Goal: Information Seeking & Learning: Learn about a topic

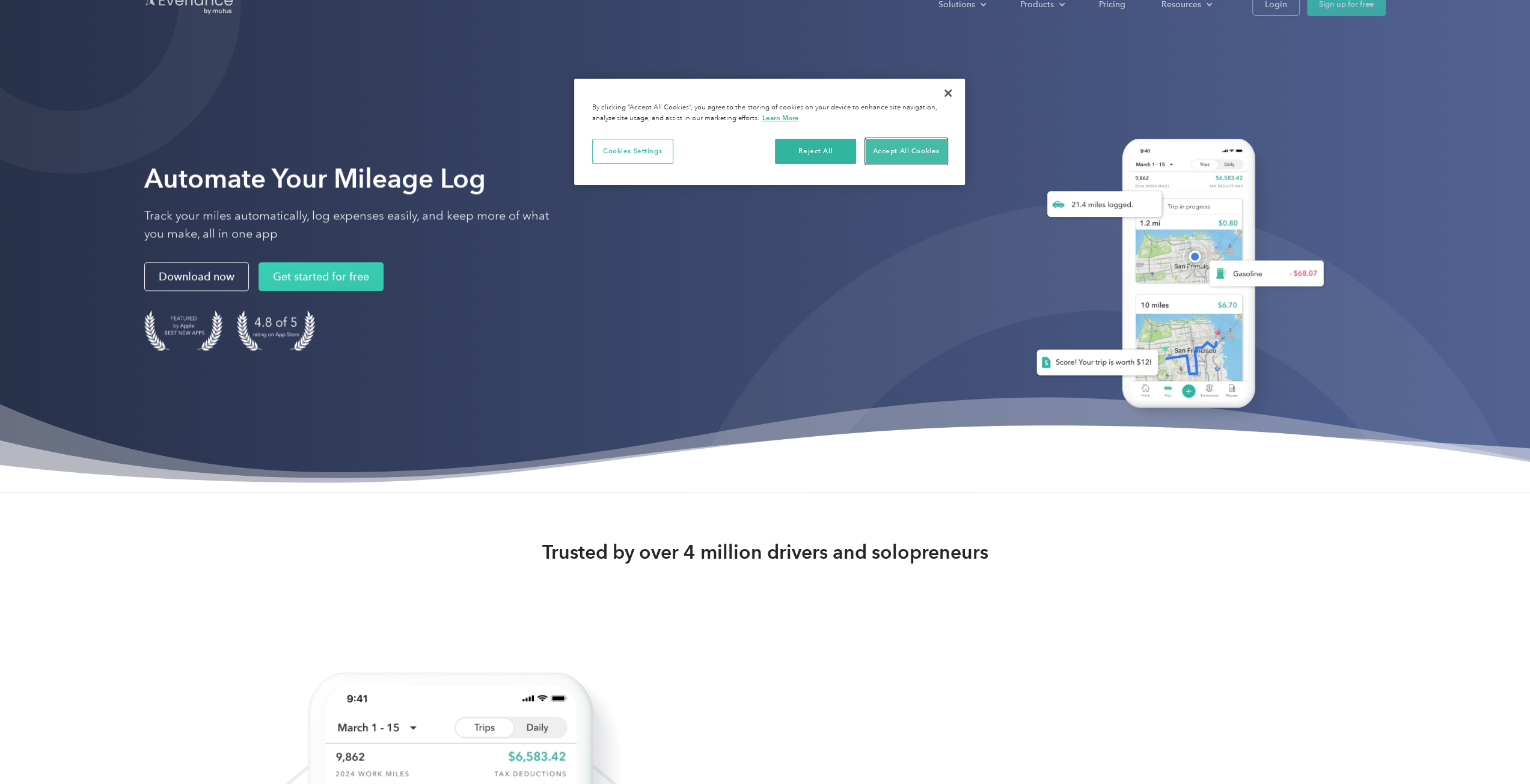
click at [899, 158] on button "Accept All Cookies" at bounding box center [906, 151] width 81 height 25
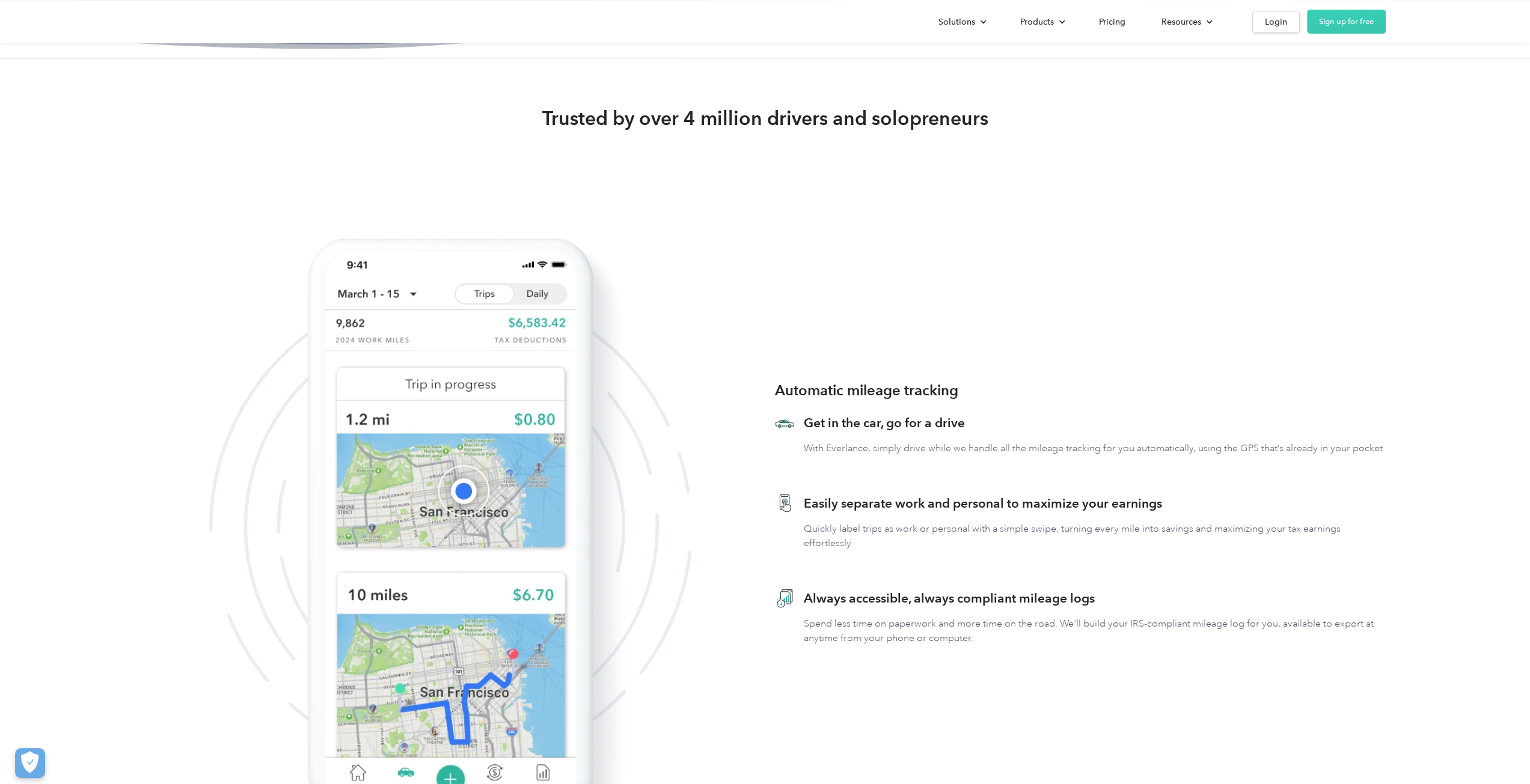
scroll to position [541, 0]
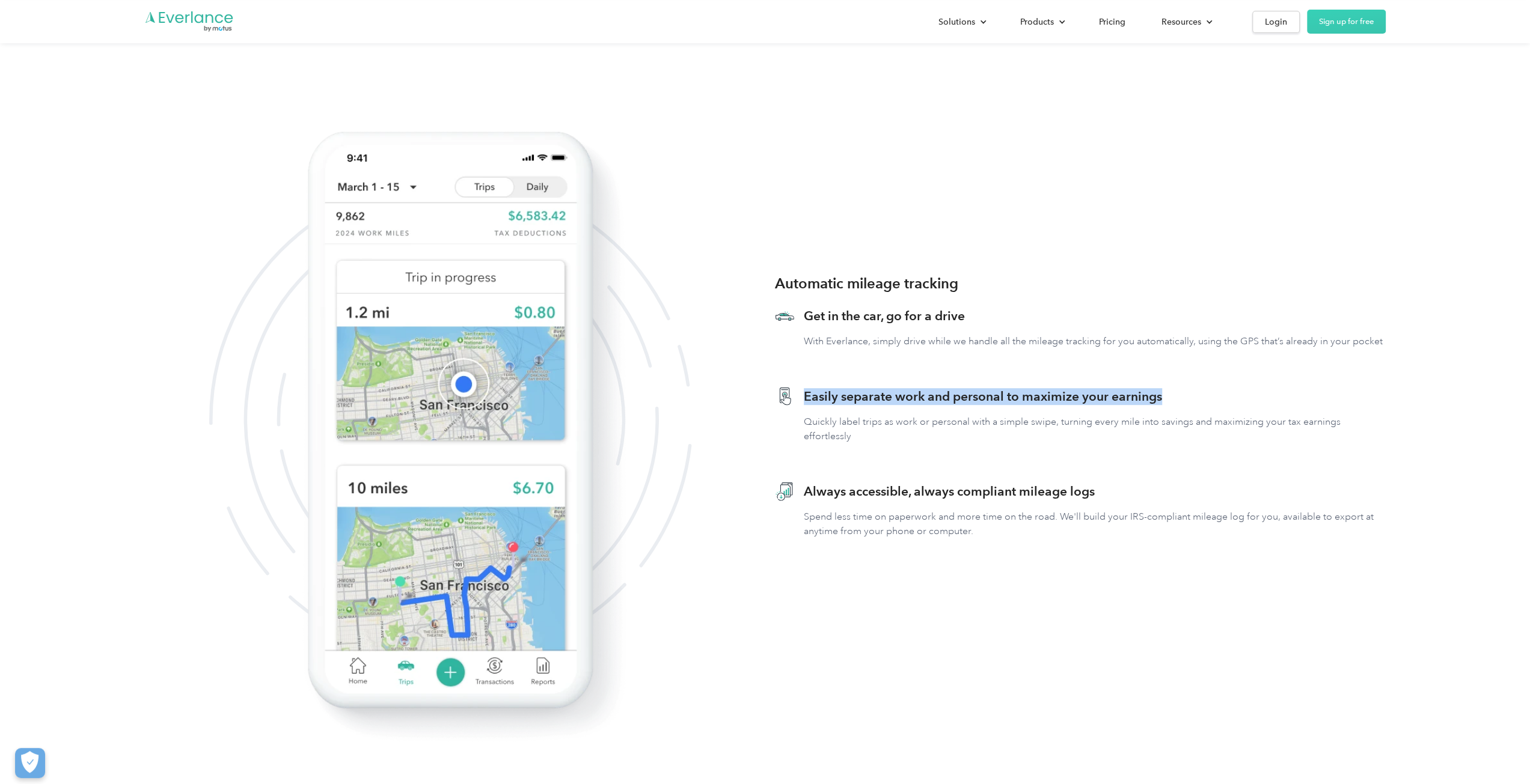
drag, startPoint x: 818, startPoint y: 392, endPoint x: 1164, endPoint y: 380, distance: 346.2
click at [1164, 380] on div "Easily separate work and personal to maximize your earnings Quickly label trips…" at bounding box center [1081, 423] width 612 height 95
click at [945, 395] on h3 "Easily separate work and personal to maximize your earnings" at bounding box center [1094, 396] width 582 height 17
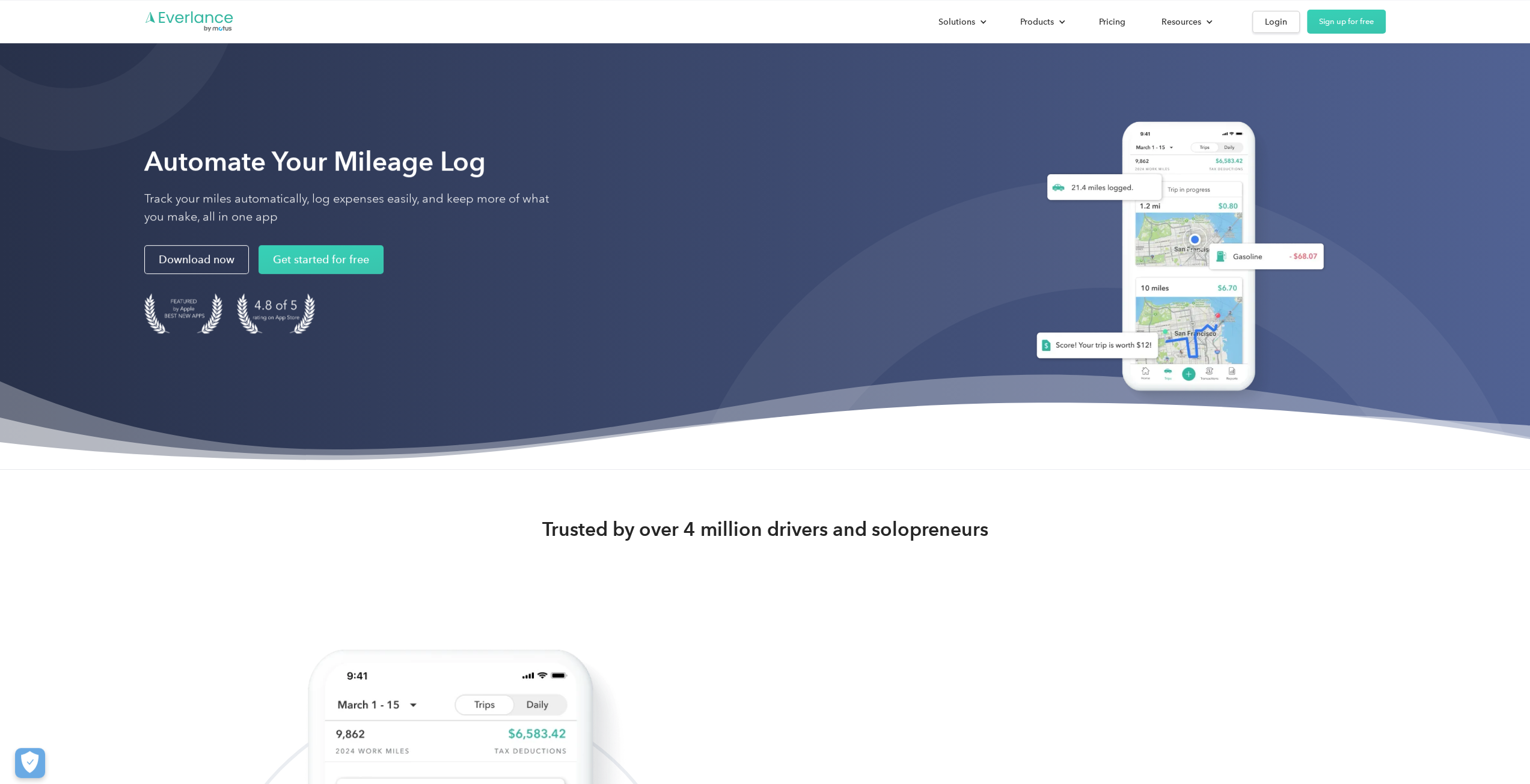
scroll to position [0, 0]
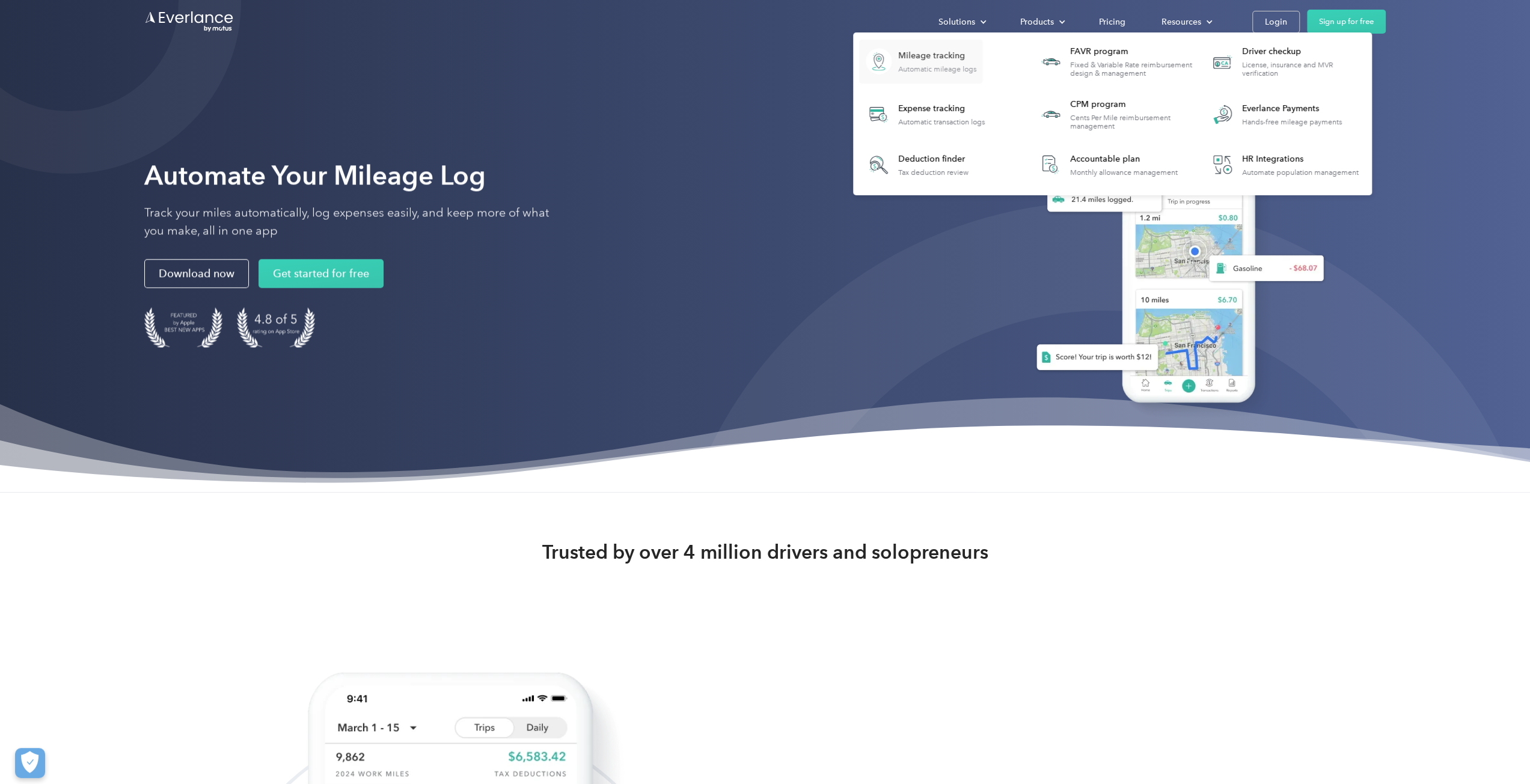
click at [936, 65] on div "Automatic mileage logs" at bounding box center [937, 69] width 78 height 8
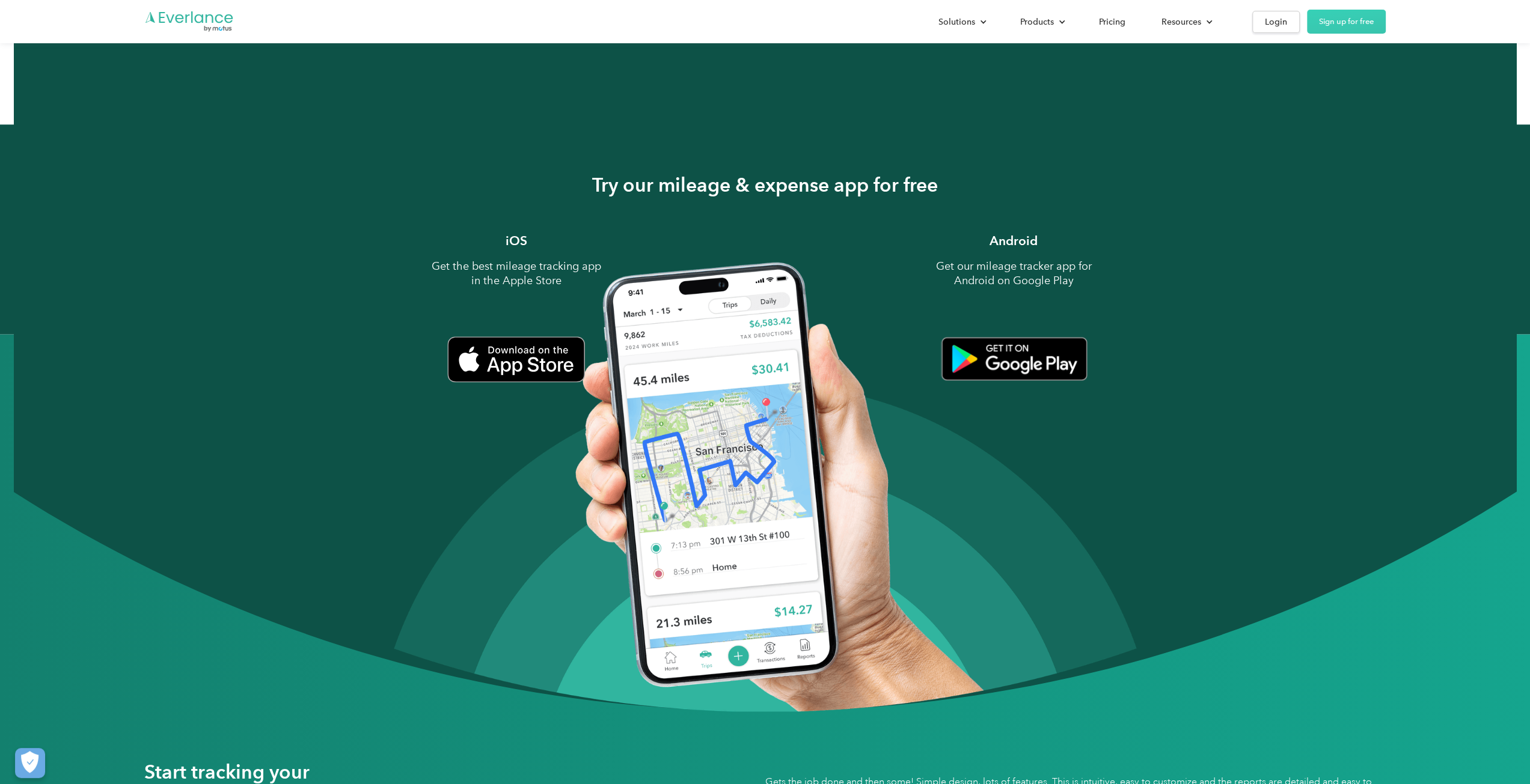
scroll to position [1503, 0]
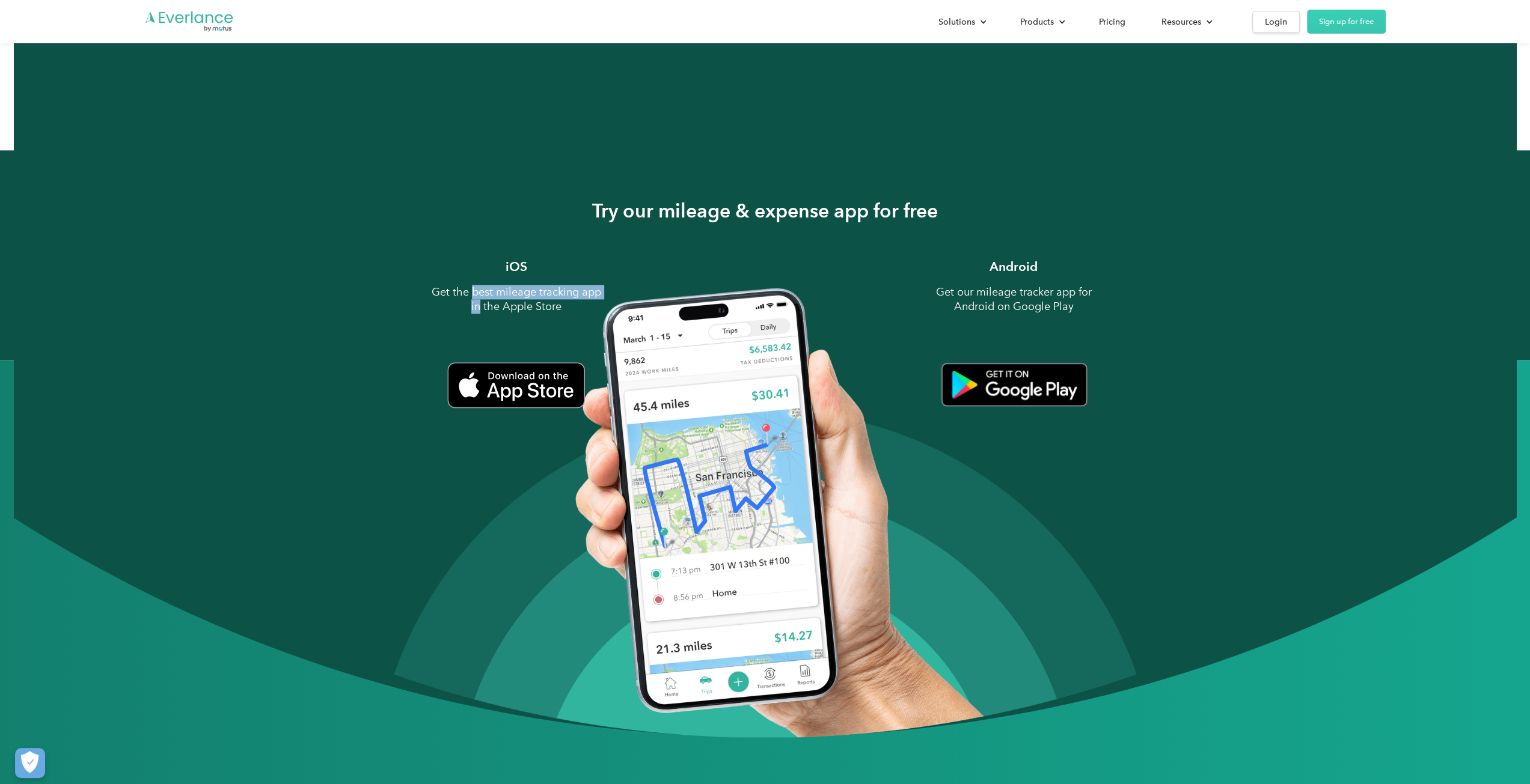
drag, startPoint x: 467, startPoint y: 290, endPoint x: 603, endPoint y: 291, distance: 136.0
click at [603, 291] on p "Get the best mileage tracking app in the Apple Store" at bounding box center [515, 299] width 180 height 28
drag, startPoint x: 541, startPoint y: 307, endPoint x: 628, endPoint y: 296, distance: 87.7
click at [542, 307] on p "Get the best mileage tracking app in the Apple Store" at bounding box center [515, 299] width 180 height 28
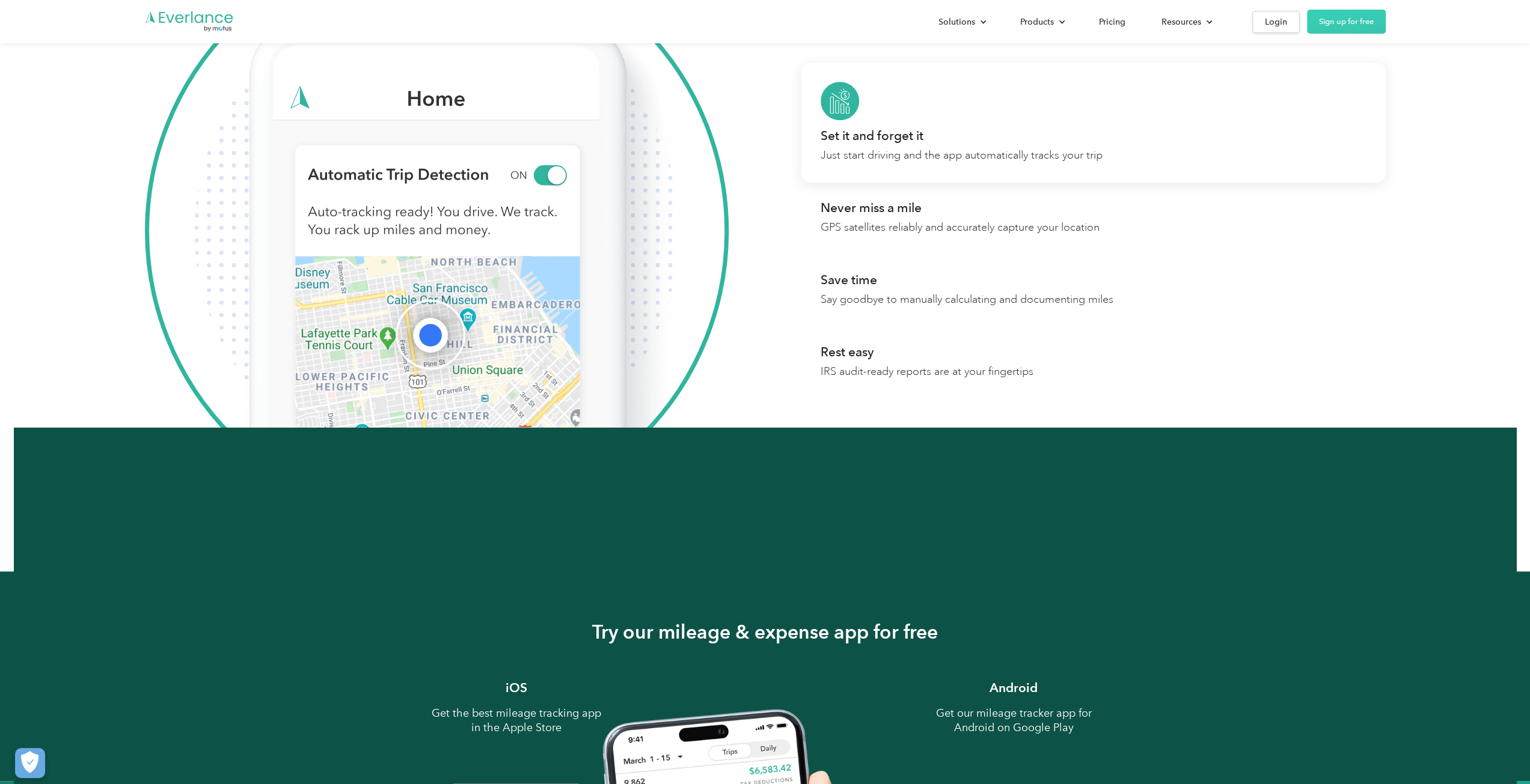
scroll to position [961, 0]
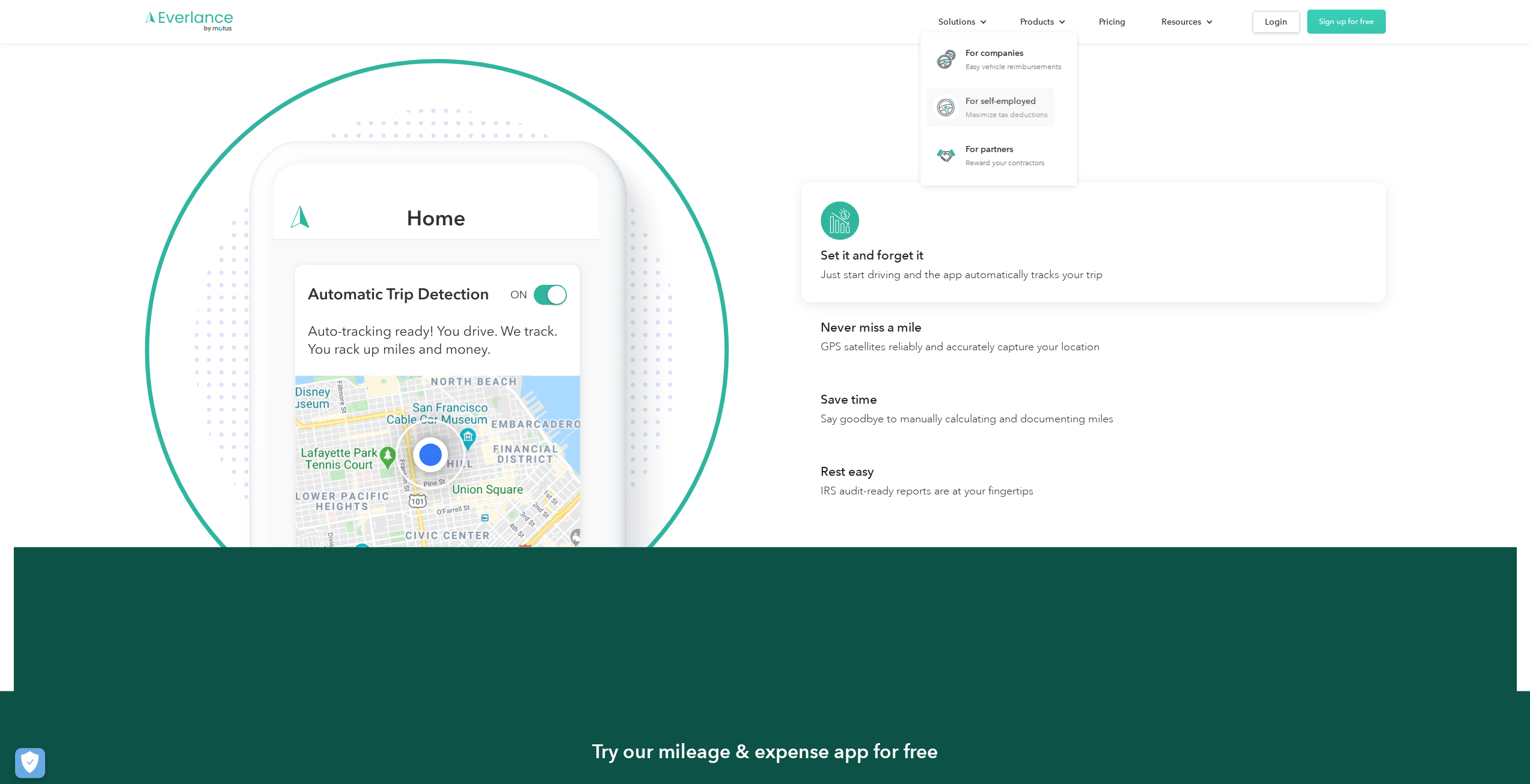
click at [986, 105] on div "For self-employed" at bounding box center [1006, 101] width 81 height 12
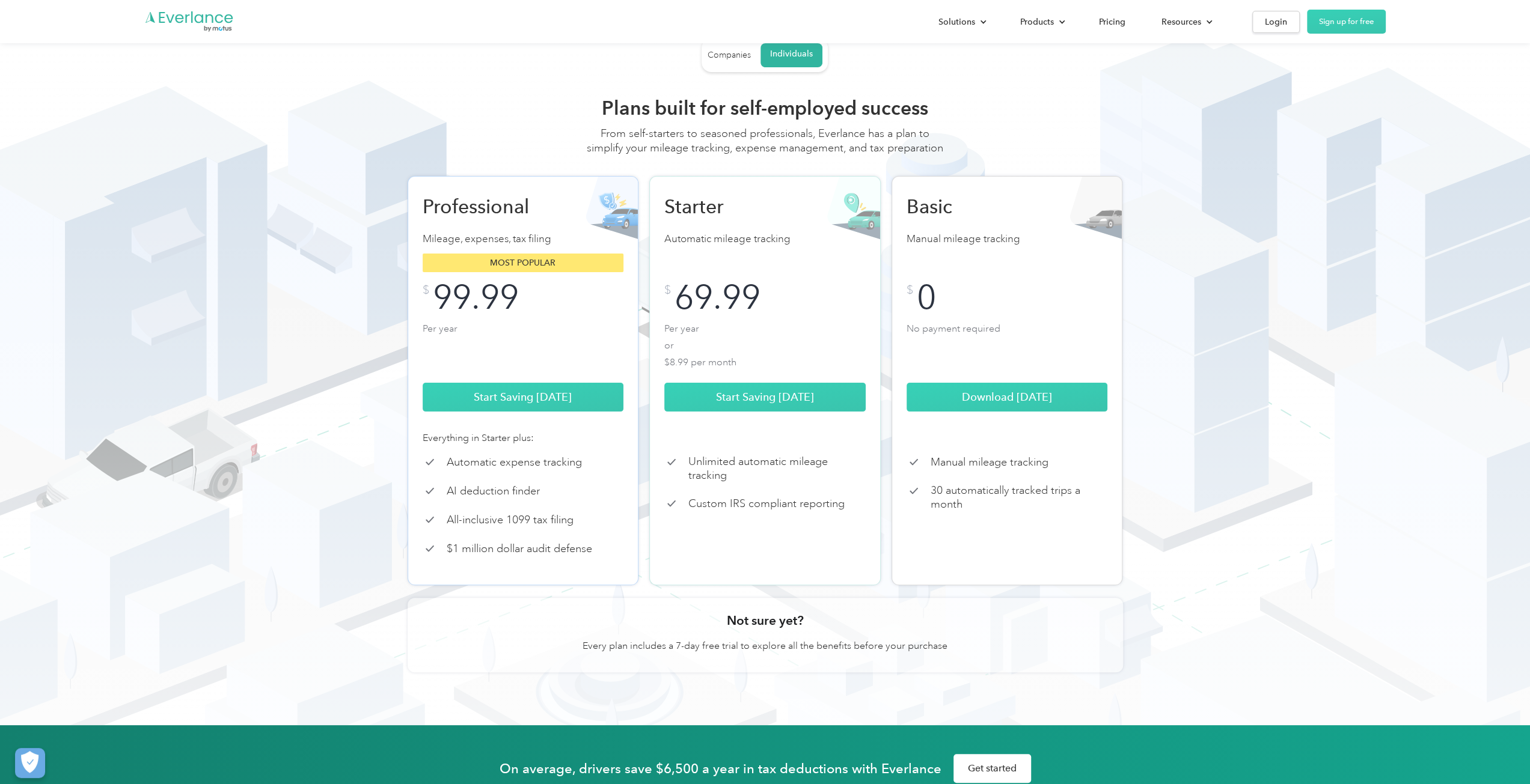
scroll to position [60, 0]
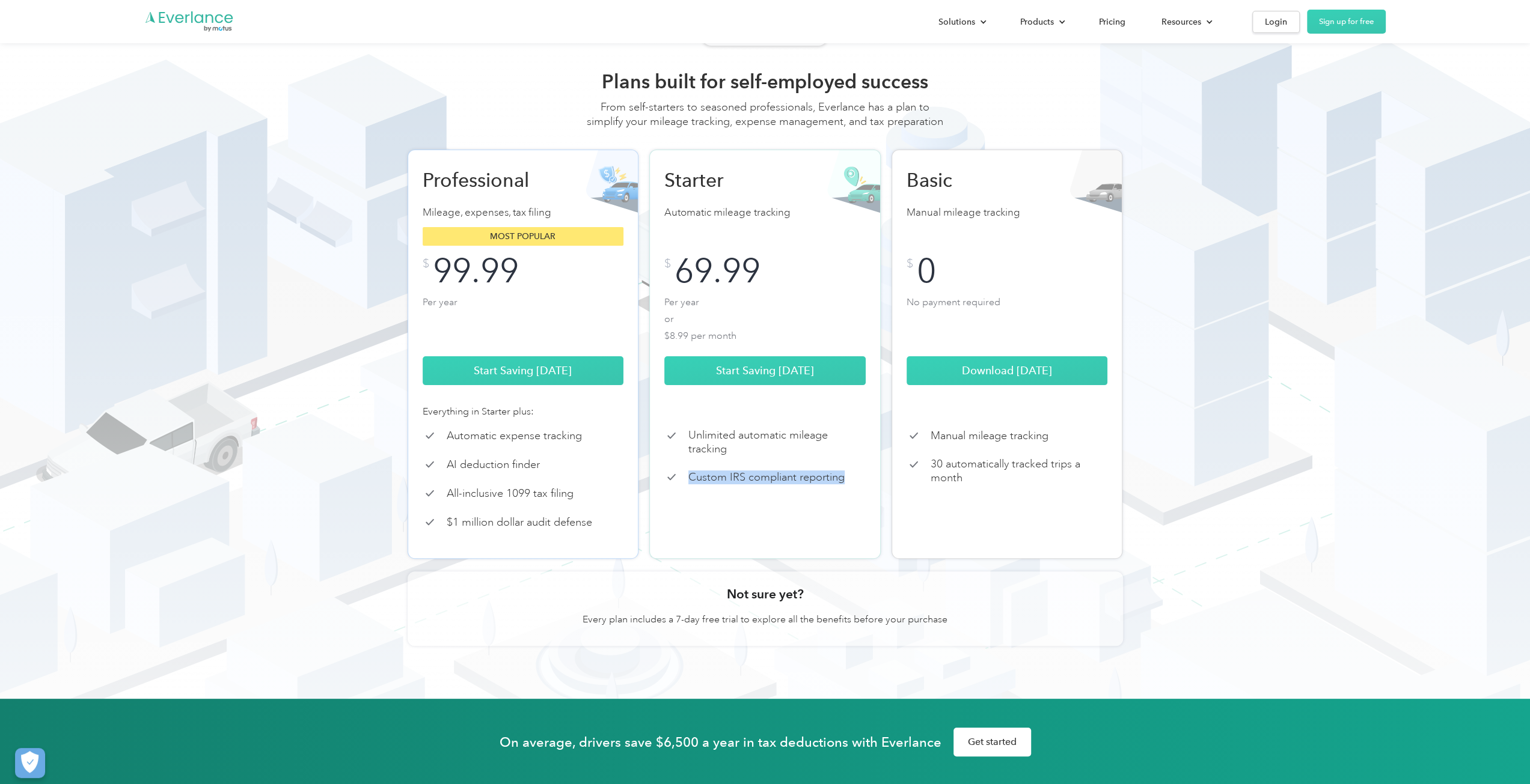
drag, startPoint x: 691, startPoint y: 493, endPoint x: 857, endPoint y: 497, distance: 166.0
click at [857, 484] on div "Custom IRS compliant reporting" at bounding box center [765, 477] width 201 height 15
click at [790, 529] on div "Starter Automatic mileage tracking Most popular $ 69.99 Per year or $8.99 per m…" at bounding box center [765, 354] width 231 height 410
click at [471, 472] on p "AI deduction finder" at bounding box center [493, 465] width 93 height 14
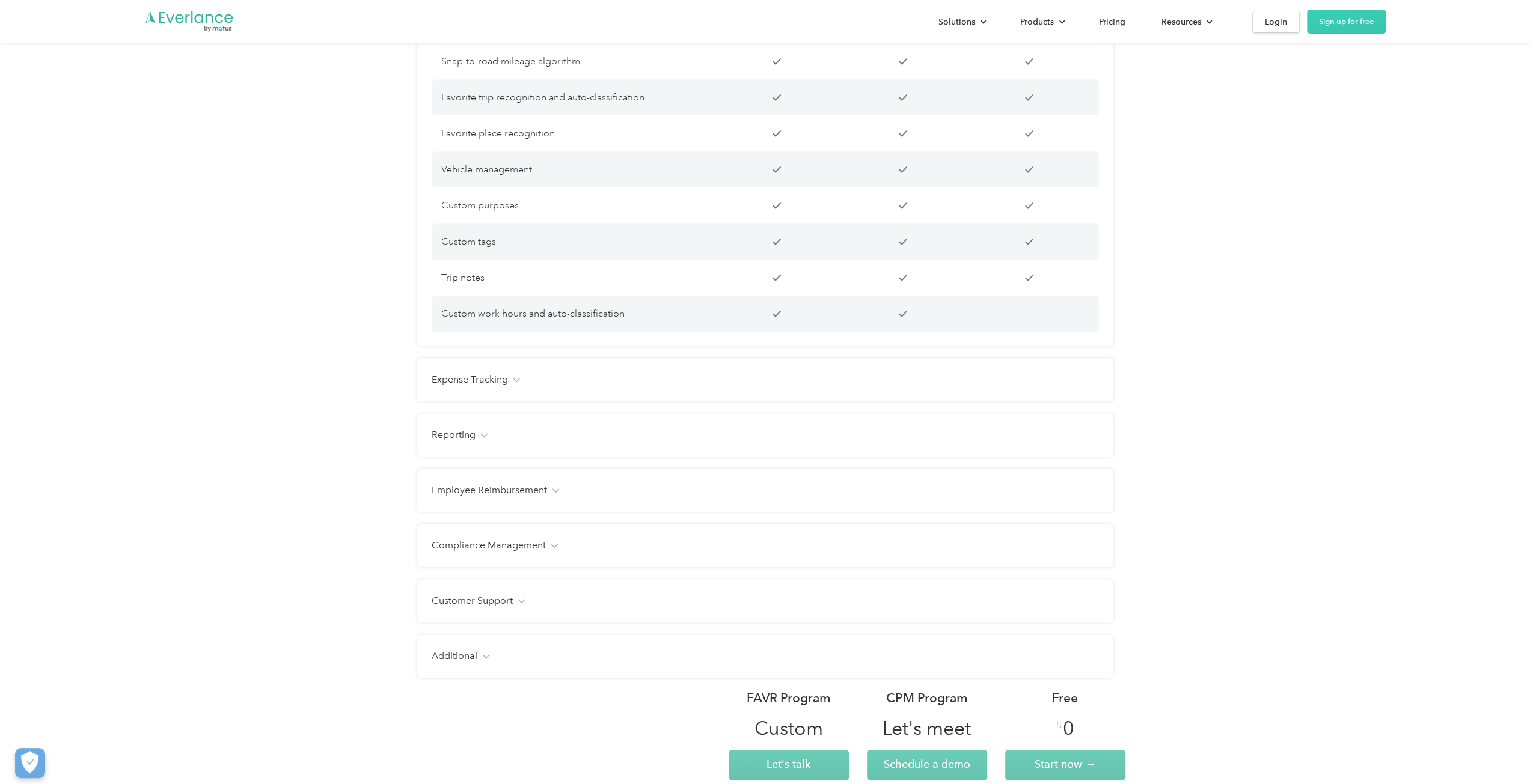
scroll to position [1142, 0]
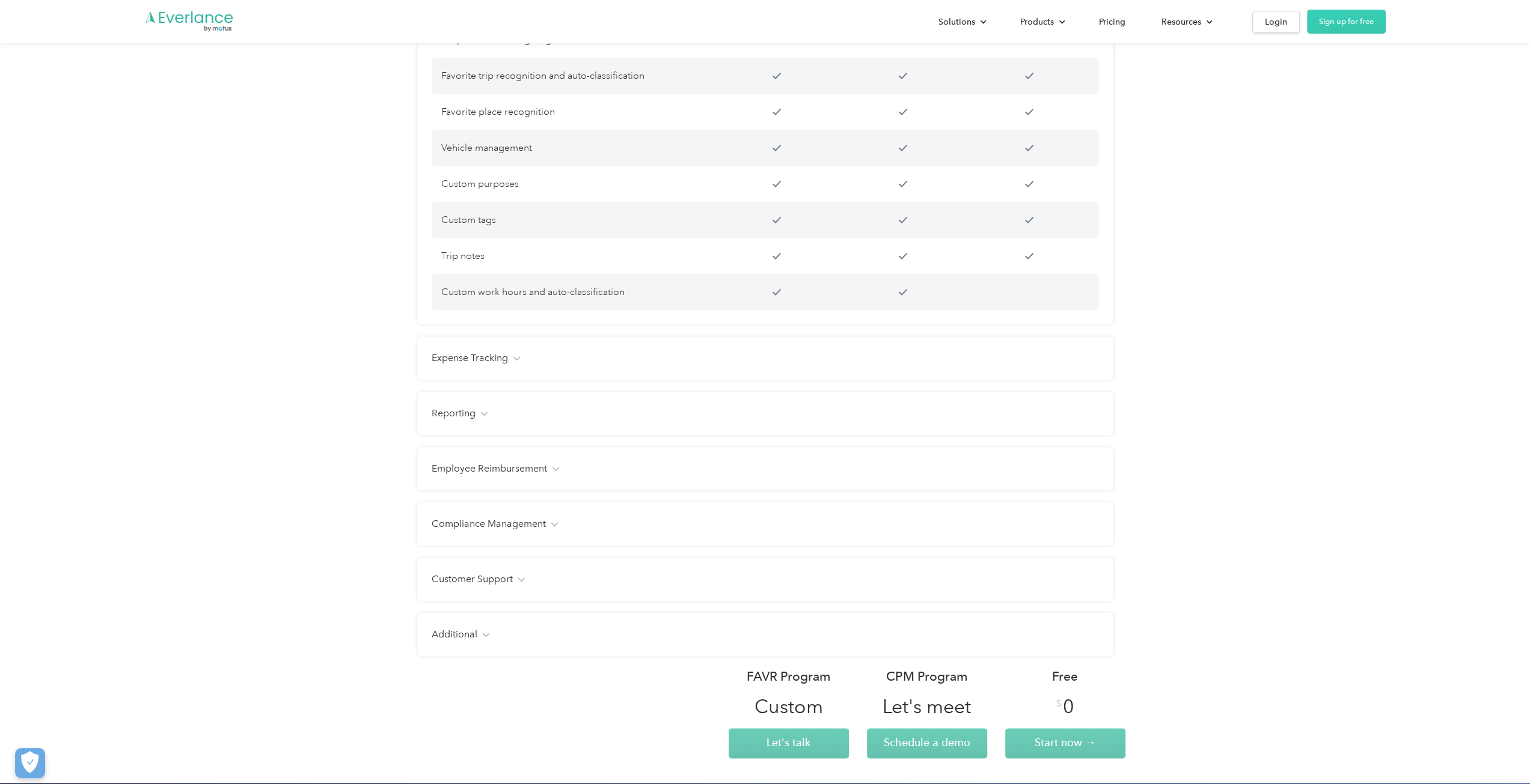
click at [502, 379] on div "Expense Tracking Receipt photo capture Custom expense categories Custom tags Fa…" at bounding box center [765, 357] width 696 height 43
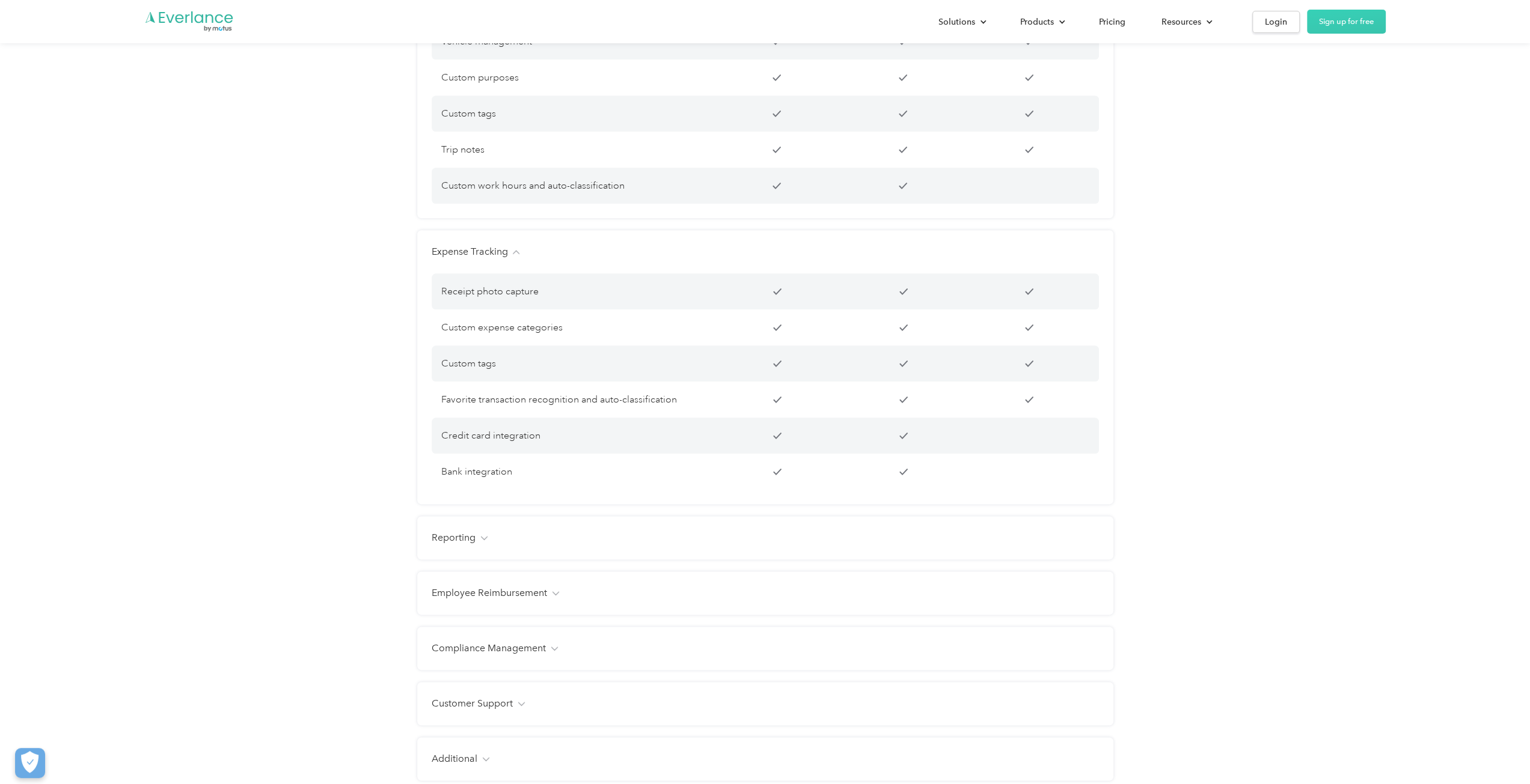
scroll to position [1382, 0]
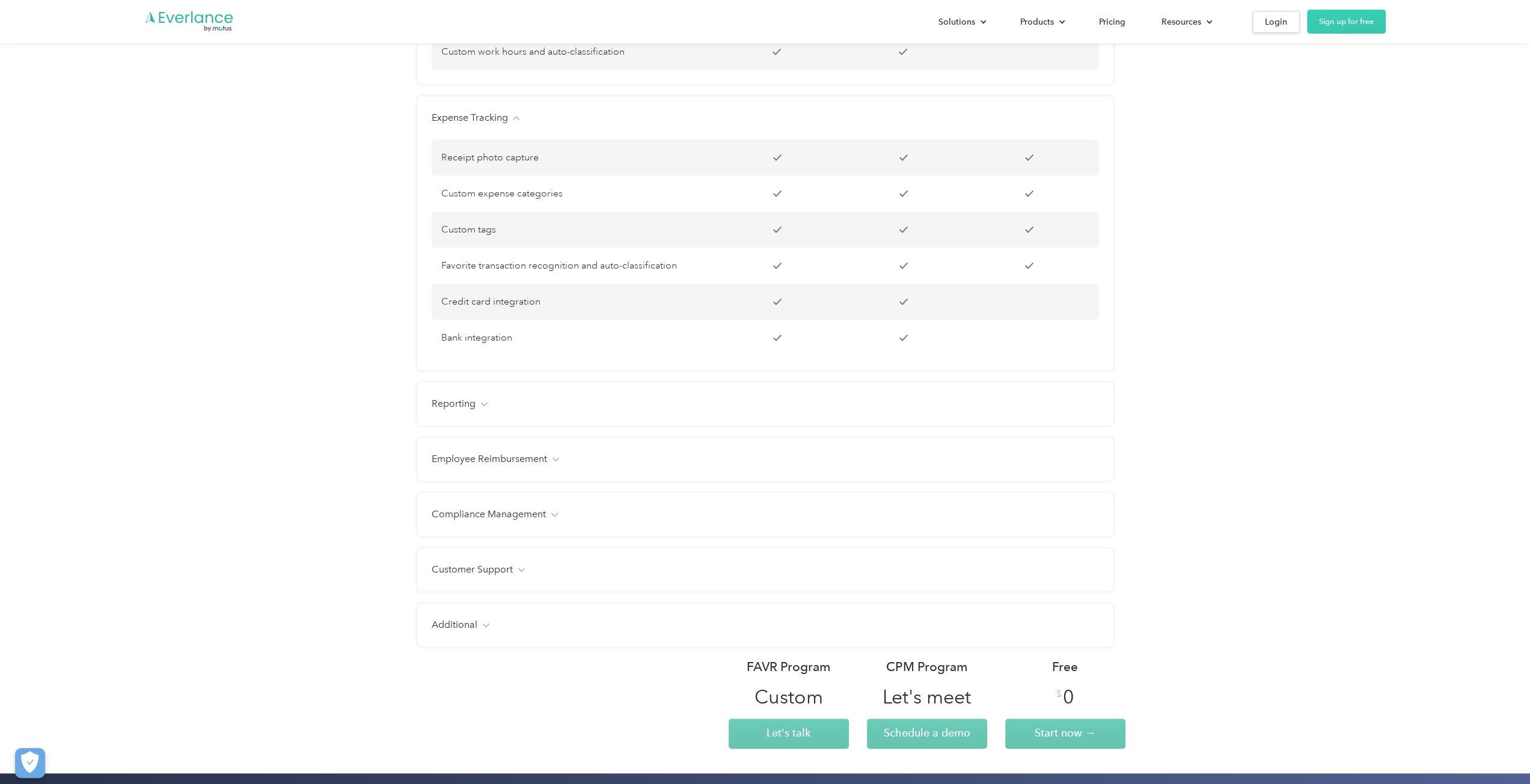
click at [484, 406] on img at bounding box center [484, 404] width 7 height 4
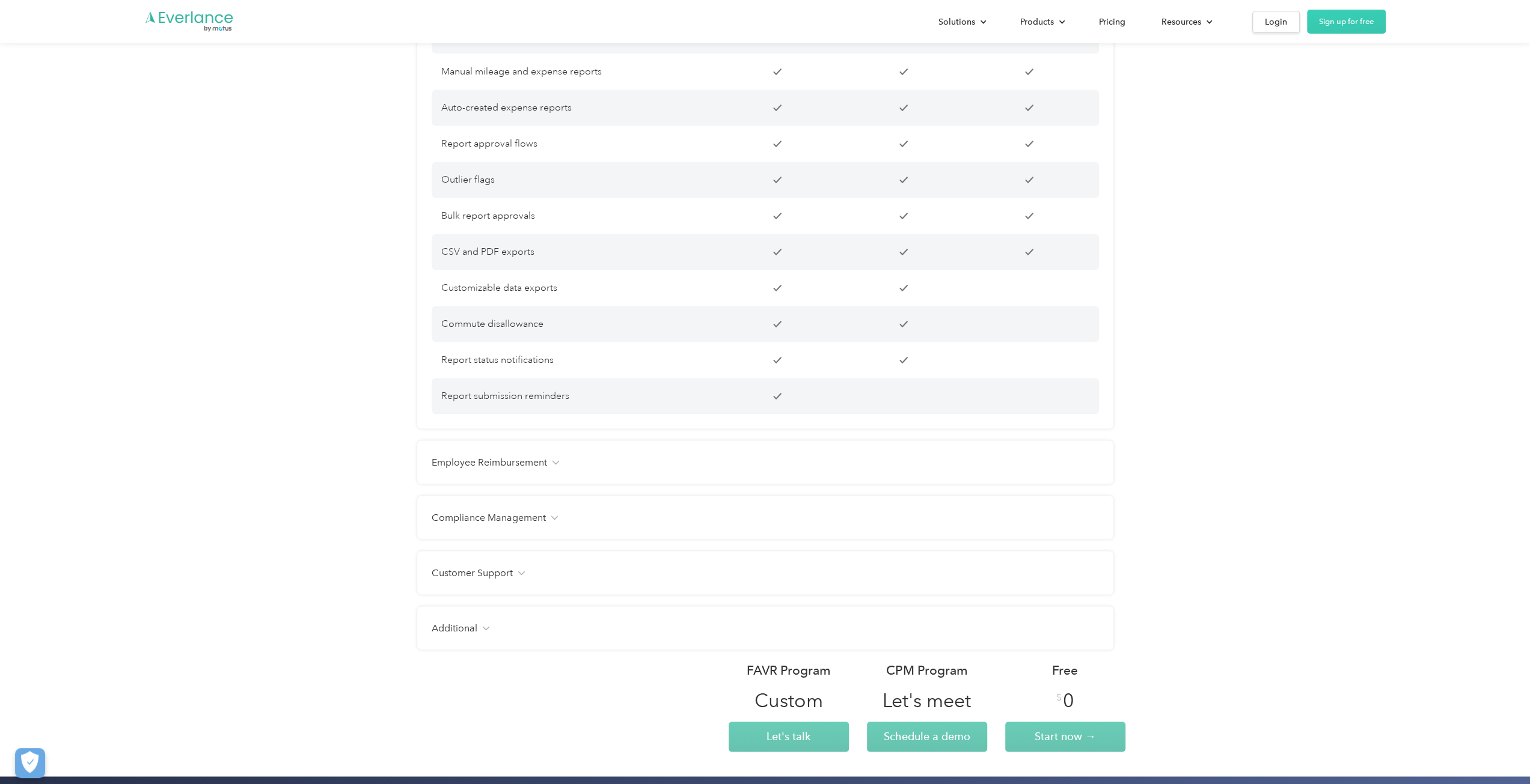
scroll to position [1864, 0]
click at [544, 469] on h4 "Employee Reimbursement" at bounding box center [489, 462] width 116 height 15
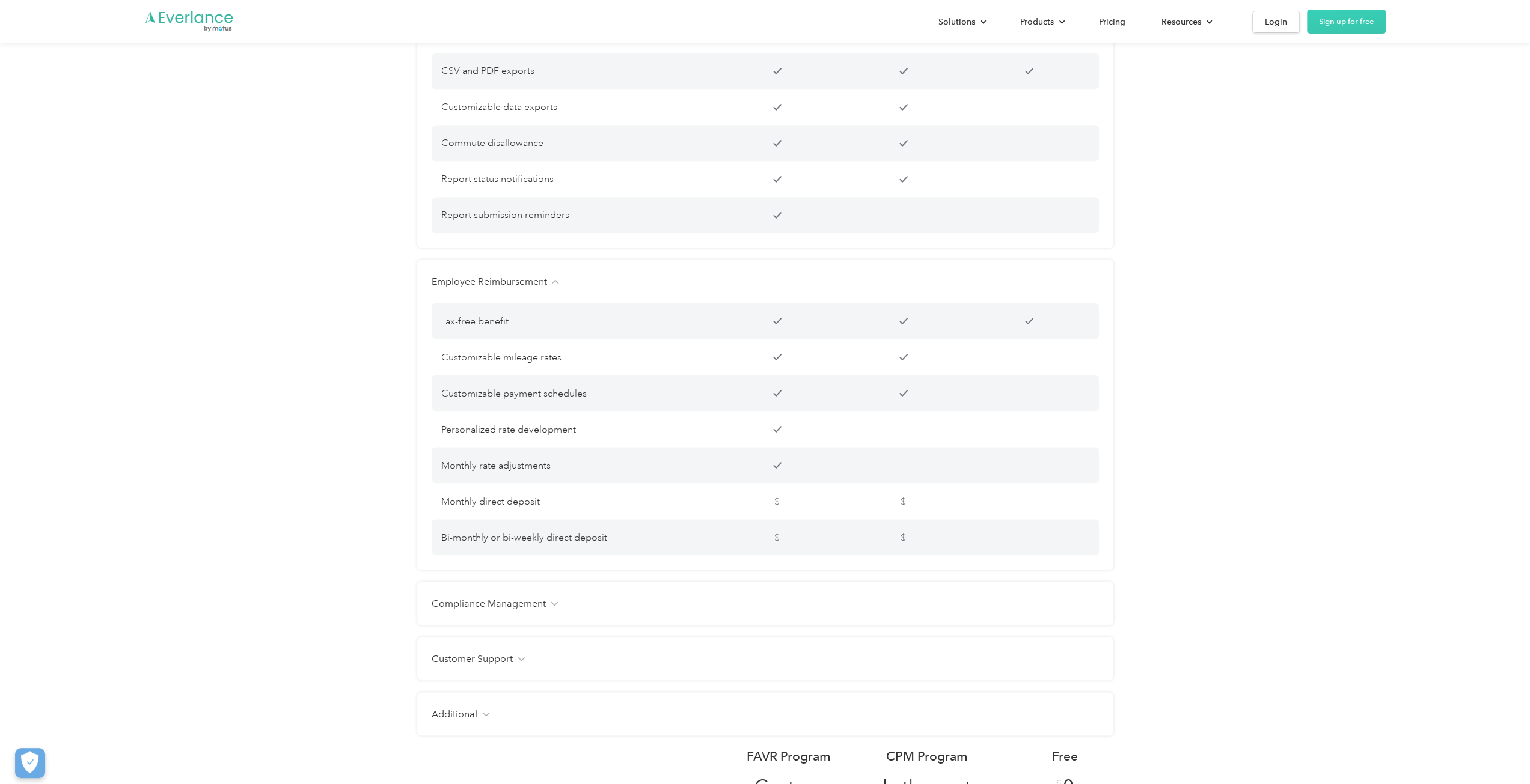
scroll to position [2164, 0]
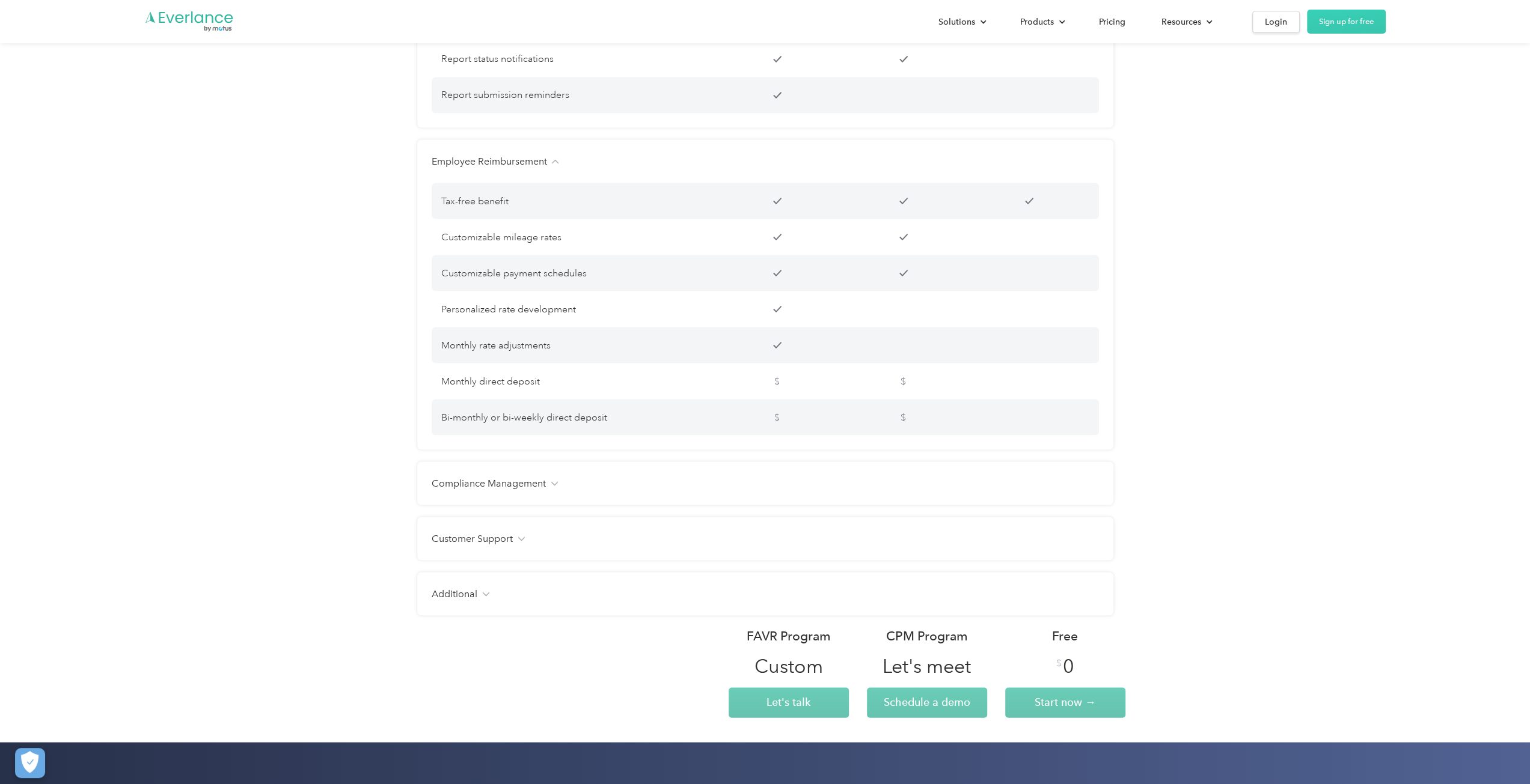
click at [534, 490] on h4 "Compliance Management" at bounding box center [489, 484] width 114 height 15
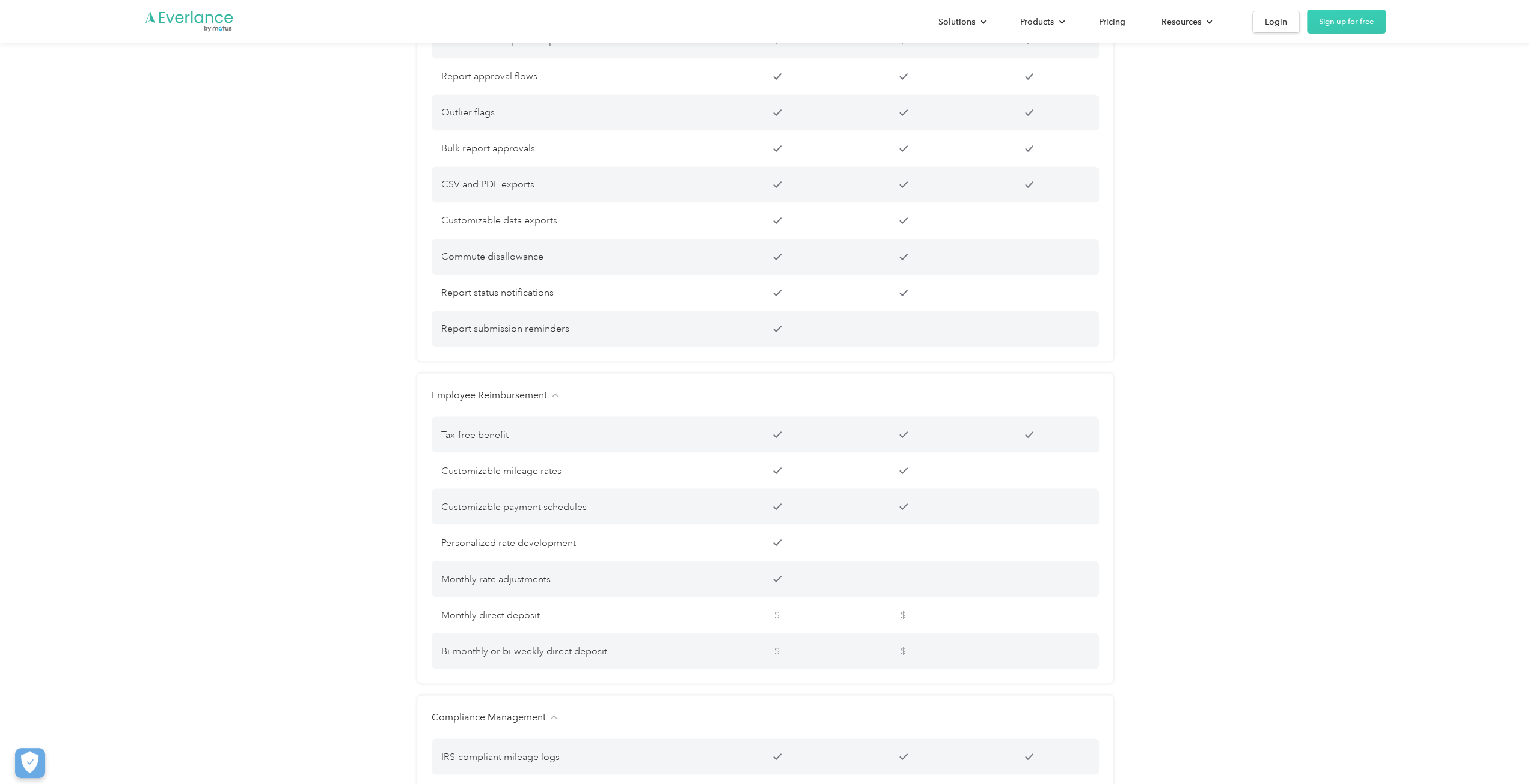
scroll to position [1743, 0]
